Goal: Feedback & Contribution: Contribute content

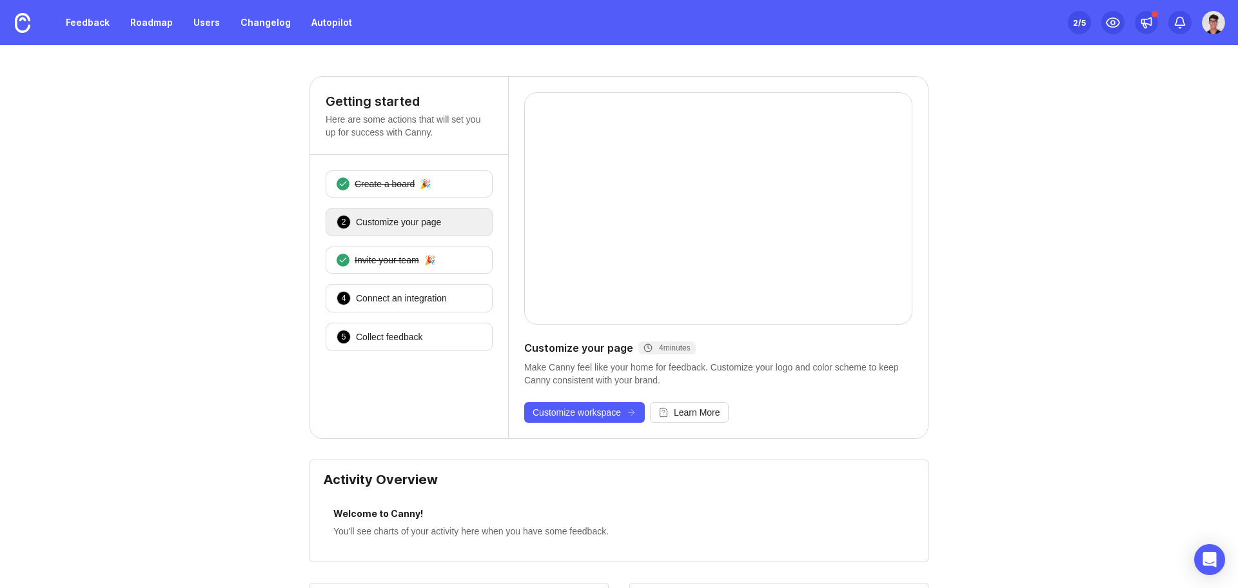
click at [1213, 23] on img at bounding box center [1213, 22] width 23 height 23
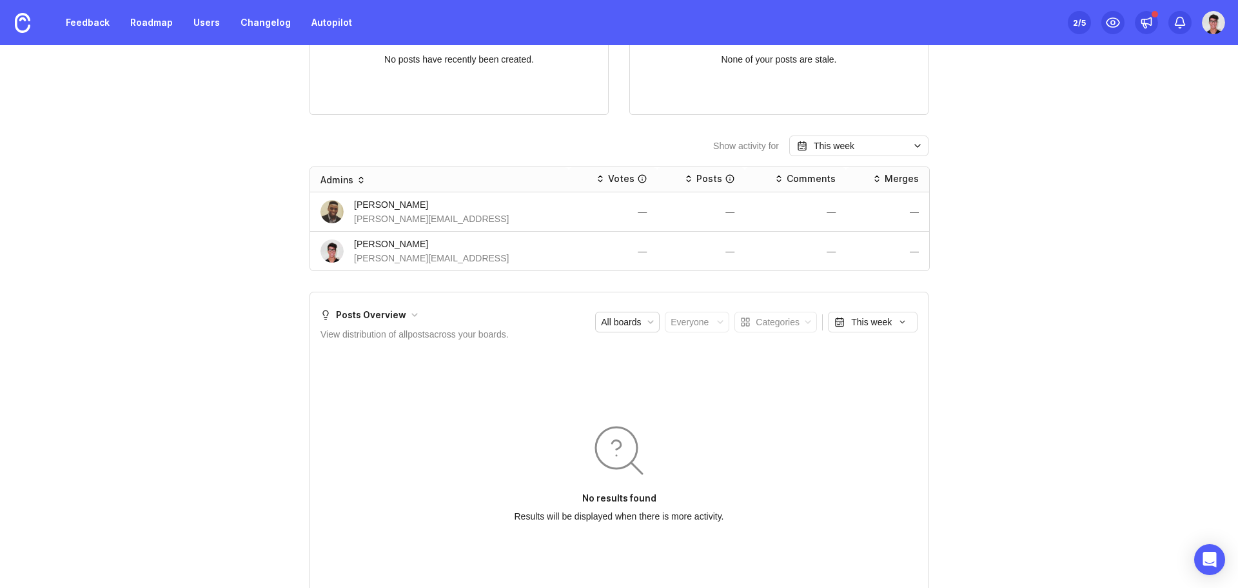
scroll to position [1062, 0]
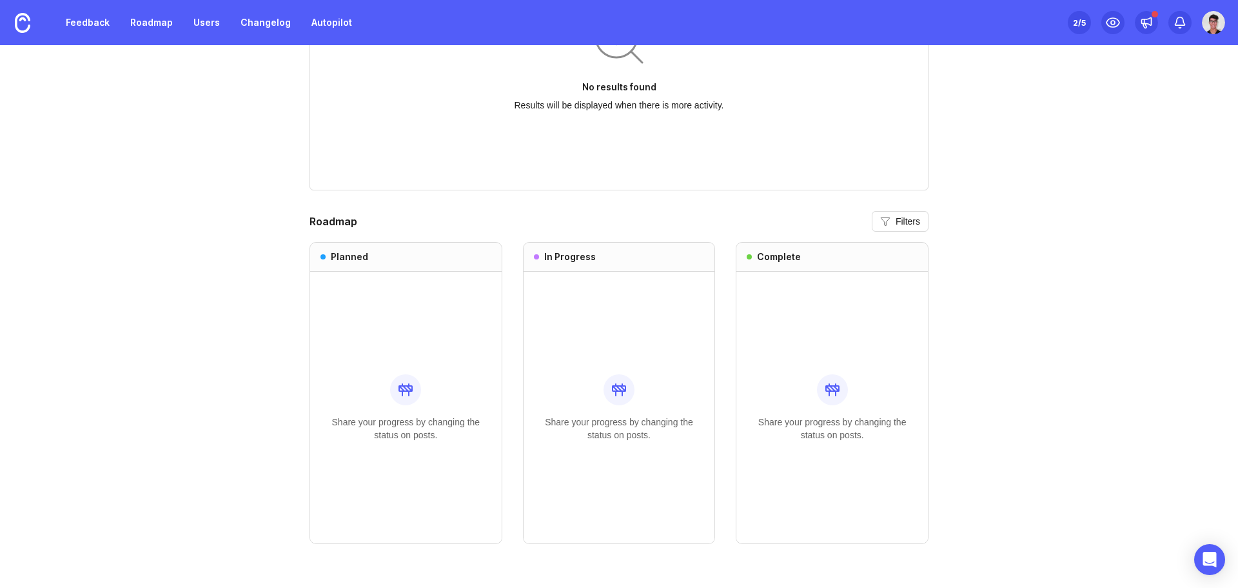
drag, startPoint x: 944, startPoint y: 143, endPoint x: 913, endPoint y: 292, distance: 152.9
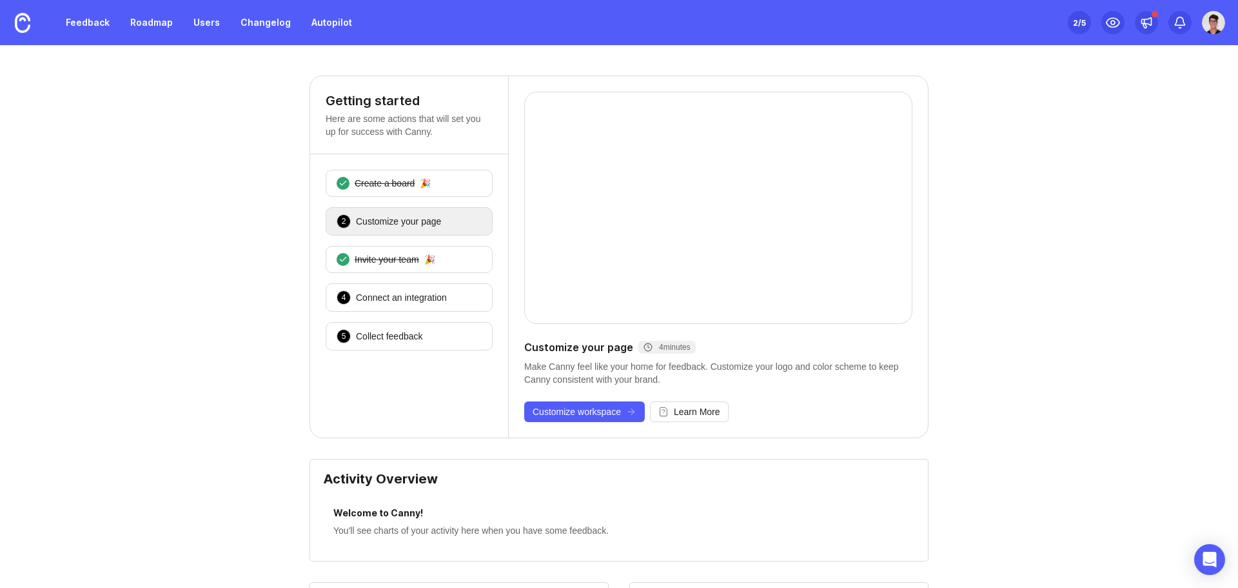
scroll to position [0, 0]
click at [1207, 23] on img at bounding box center [1213, 22] width 23 height 23
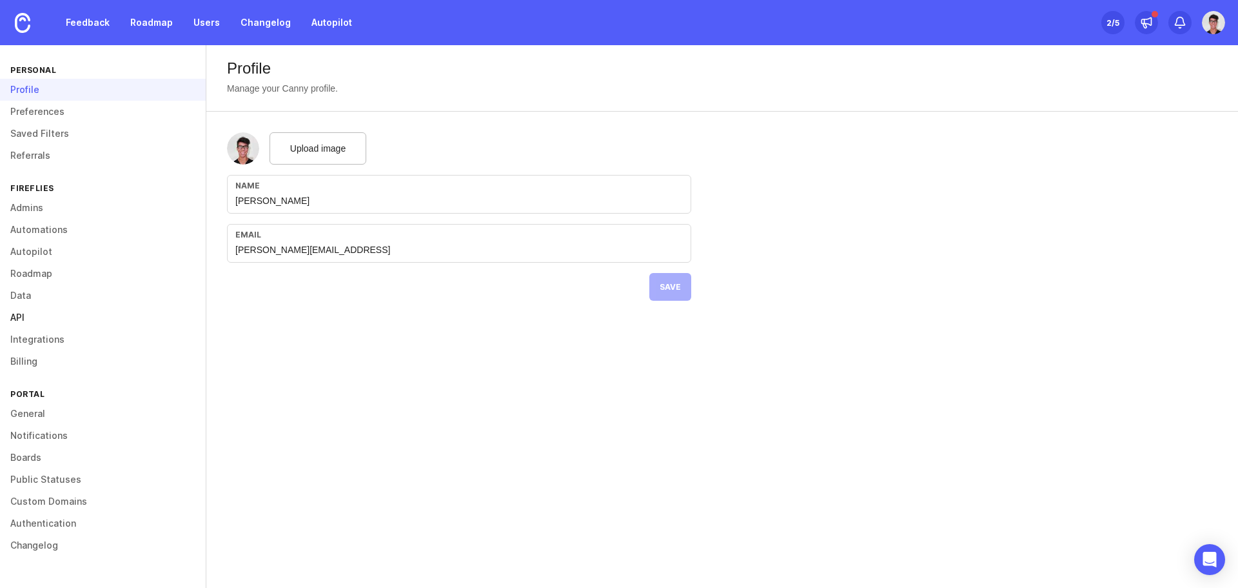
click at [48, 326] on link "API" at bounding box center [103, 317] width 206 height 22
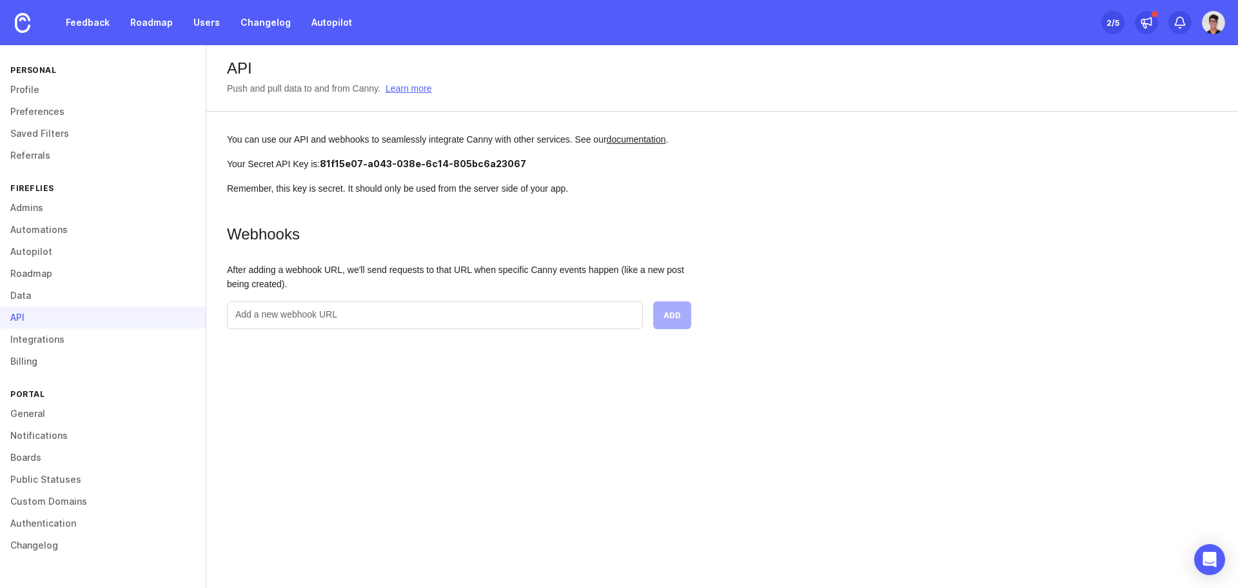
click at [1212, 22] on img at bounding box center [1213, 22] width 23 height 23
click at [399, 424] on div "API Push and pull data to and from Canny. Learn more You can use our API and we…" at bounding box center [722, 316] width 1032 height 542
click at [28, 28] on img at bounding box center [22, 23] width 15 height 20
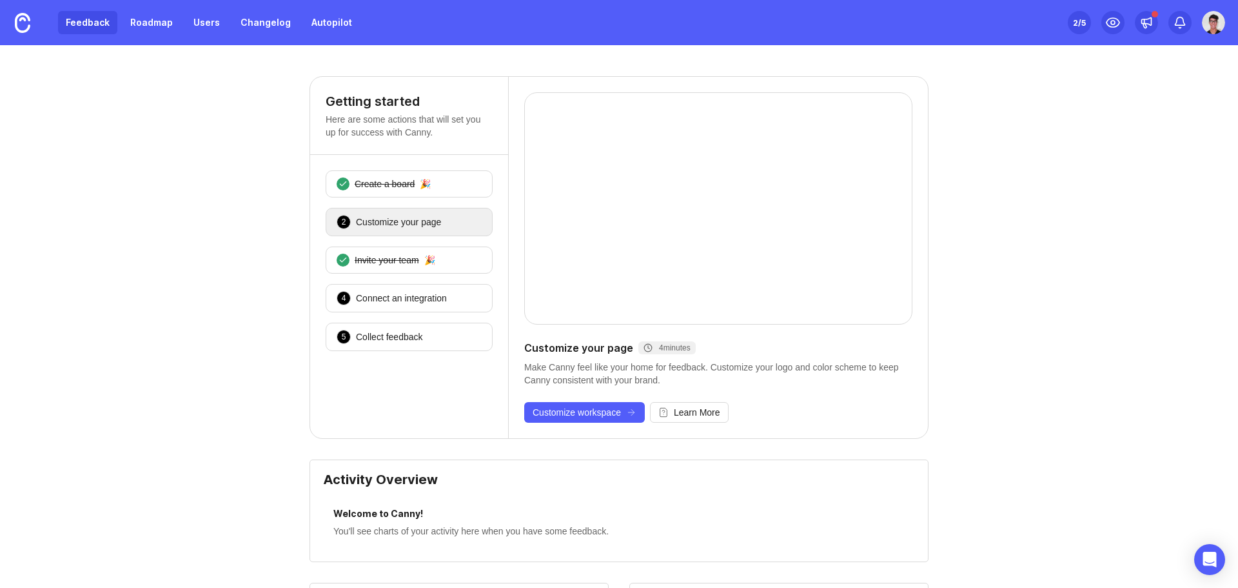
click at [102, 23] on link "Feedback" at bounding box center [87, 22] width 59 height 23
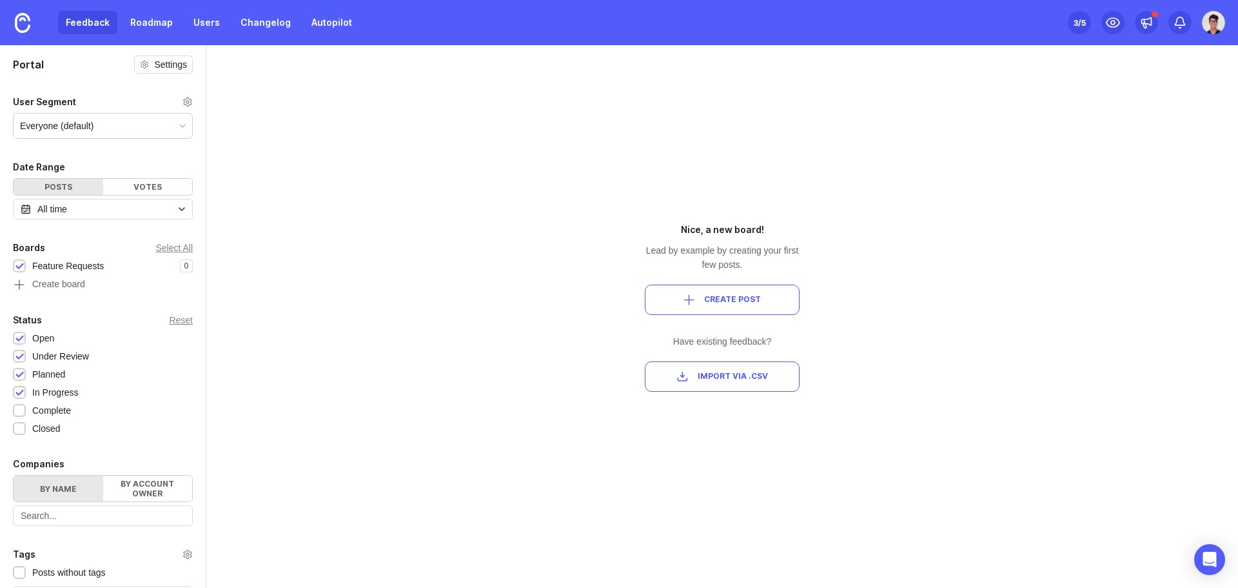
click at [674, 294] on span "Create Post" at bounding box center [722, 299] width 133 height 11
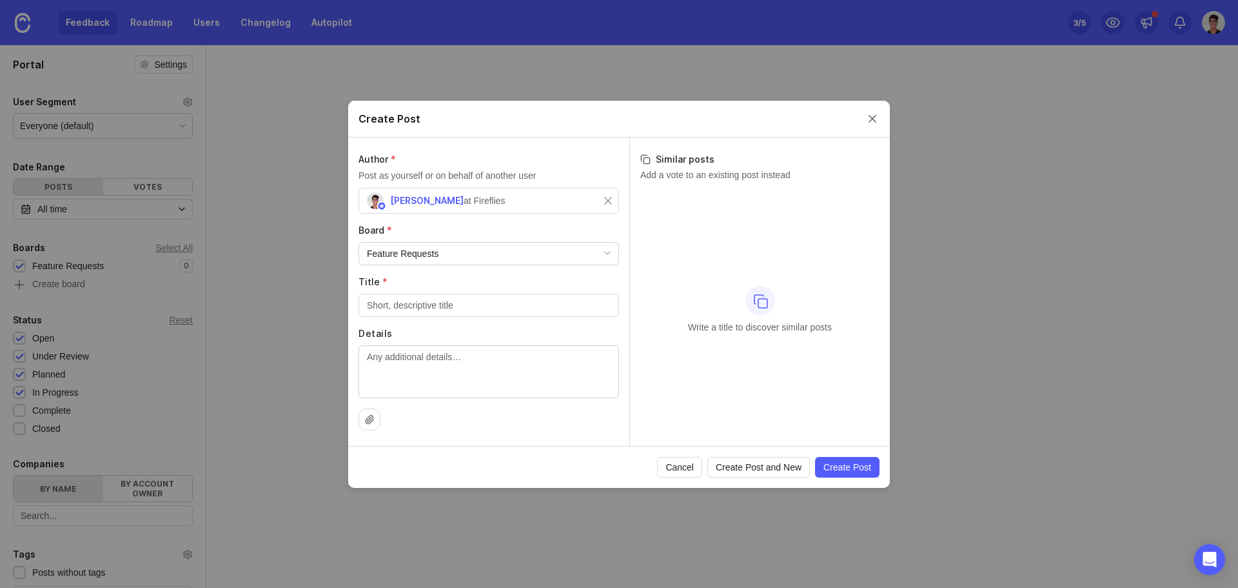
click at [426, 265] on div "Author * Post as yourself or on behalf of another user [PERSON_NAME] at Firefli…" at bounding box center [488, 291] width 281 height 308
click at [430, 259] on div "Feature Requests" at bounding box center [403, 253] width 72 height 14
click at [431, 256] on div "Feature Requests" at bounding box center [403, 253] width 72 height 14
click at [466, 255] on div "Feature Requests" at bounding box center [488, 254] width 259 height 22
click at [457, 305] on input "Title *" at bounding box center [489, 305] width 244 height 14
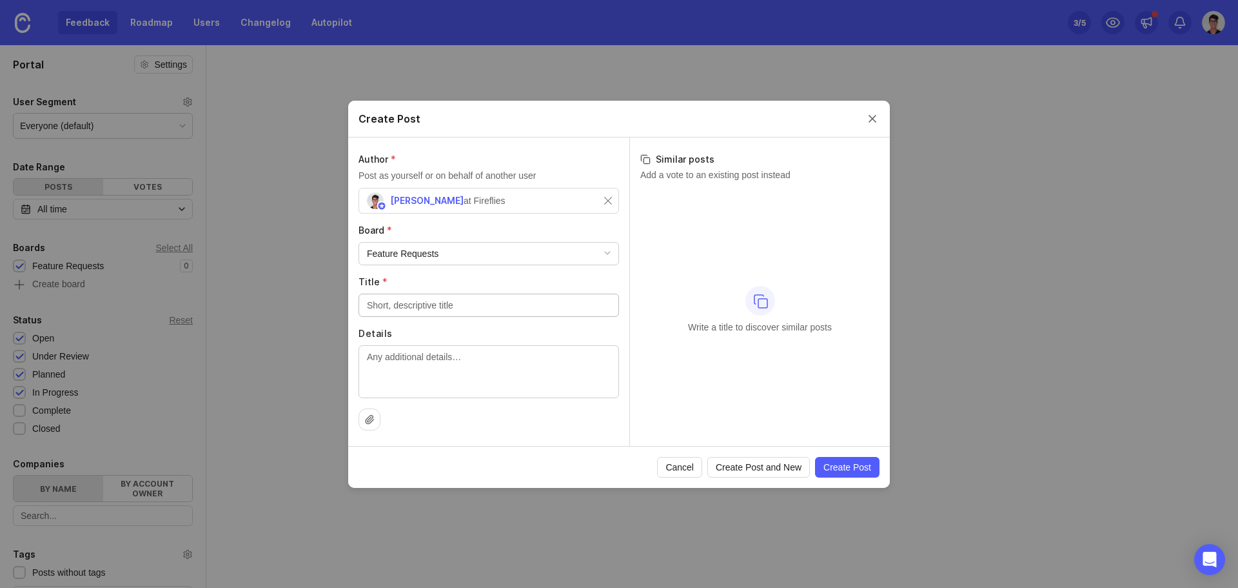
click at [862, 121] on div "Create Post" at bounding box center [619, 119] width 542 height 37
click at [872, 123] on button "Close create post modal" at bounding box center [873, 119] width 14 height 14
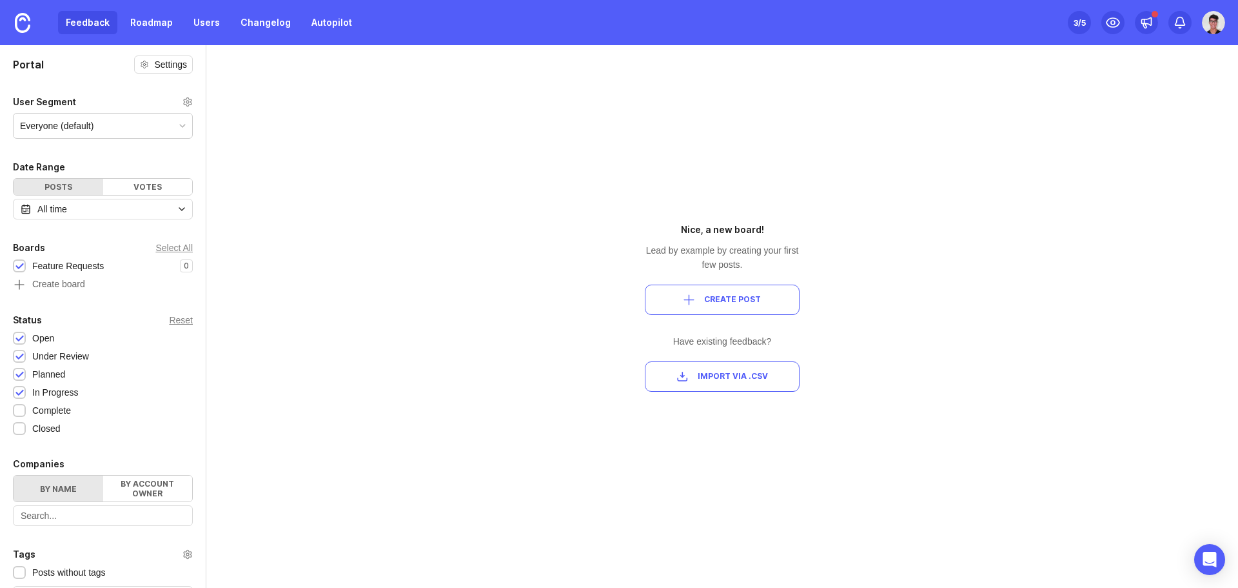
click at [108, 115] on div "Everyone (default)" at bounding box center [103, 126] width 179 height 25
